Goal: Transaction & Acquisition: Purchase product/service

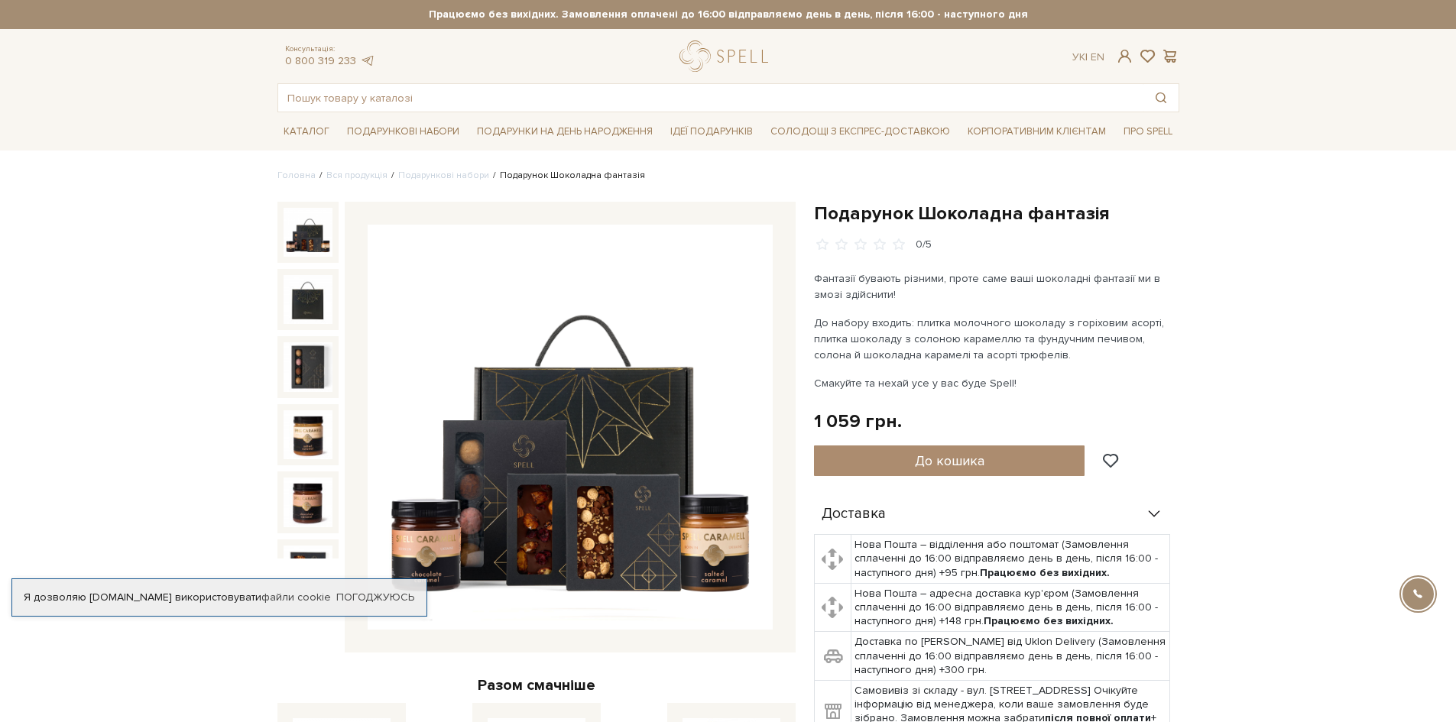
click at [534, 442] on img at bounding box center [570, 427] width 405 height 405
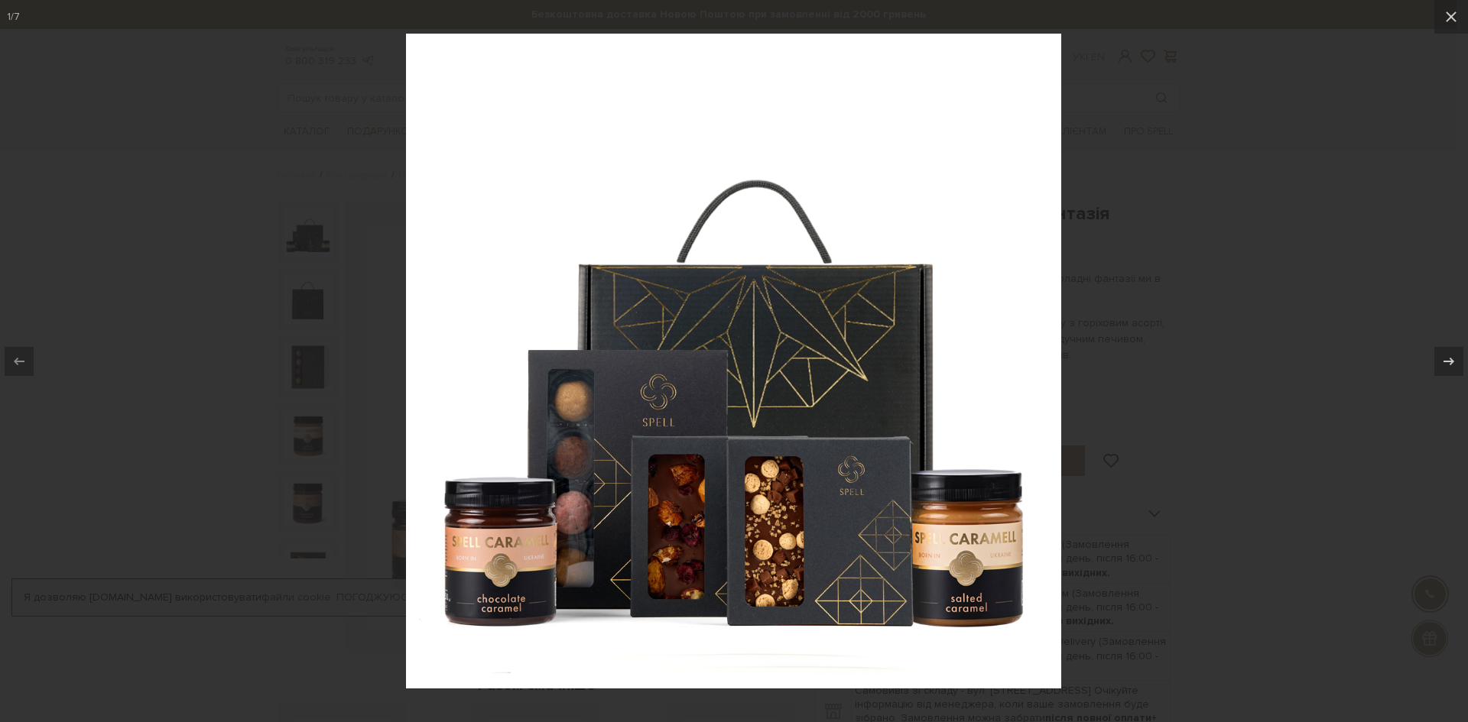
click at [685, 433] on img at bounding box center [733, 361] width 655 height 655
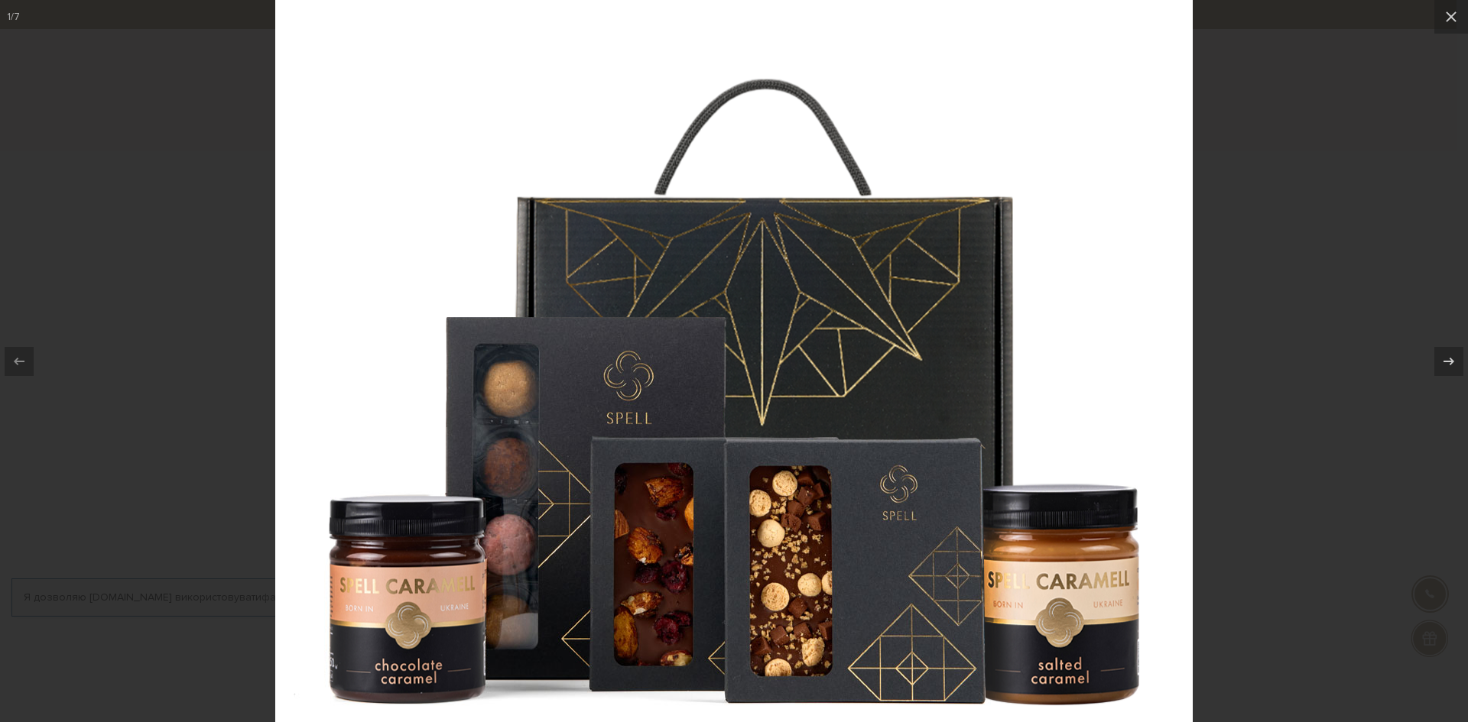
click at [730, 443] on img at bounding box center [733, 332] width 917 height 917
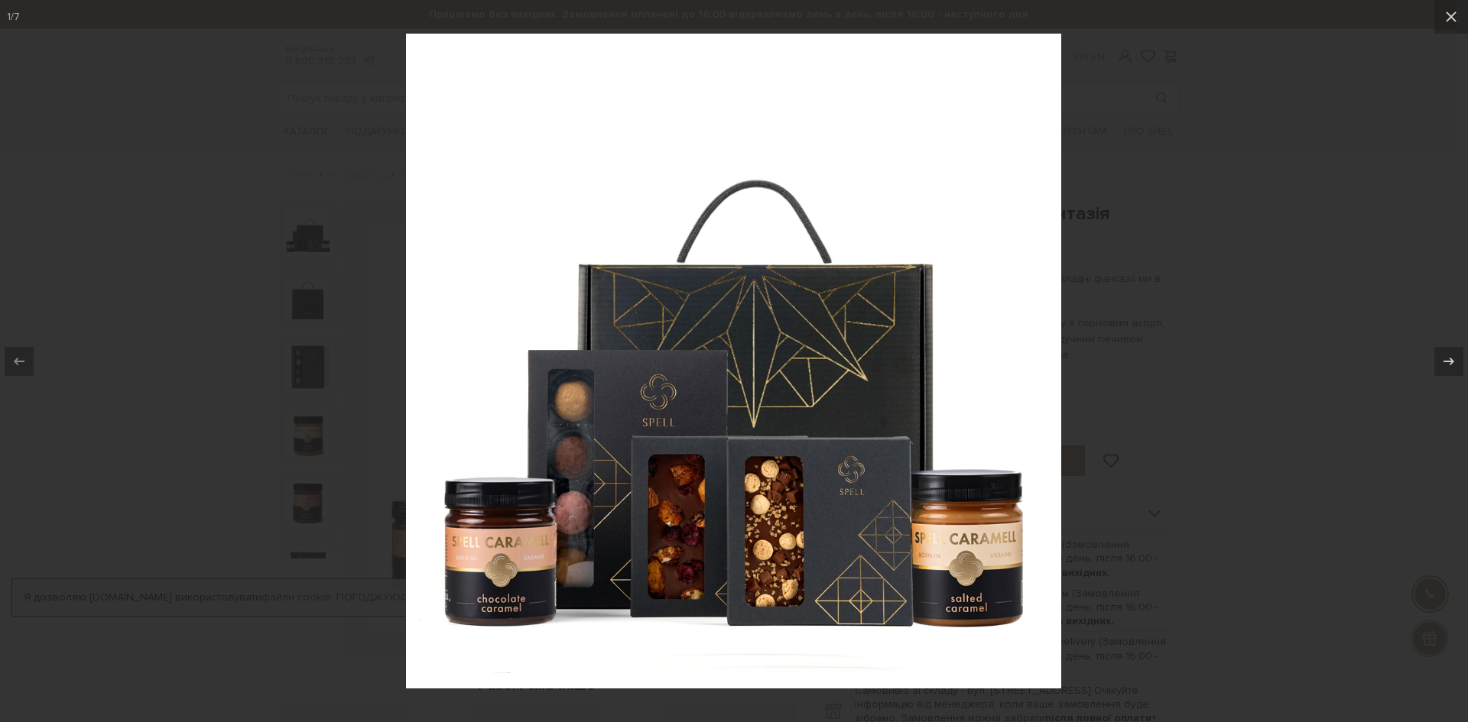
click at [1227, 427] on div at bounding box center [734, 361] width 1468 height 722
